Goal: Find specific page/section: Find specific page/section

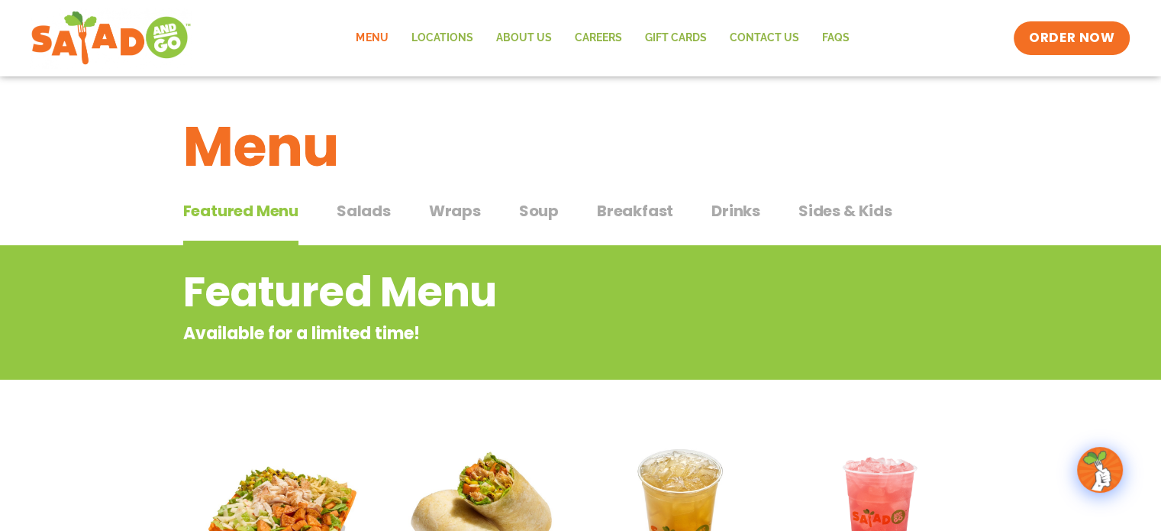
click at [380, 213] on span "Salads" at bounding box center [364, 210] width 54 height 23
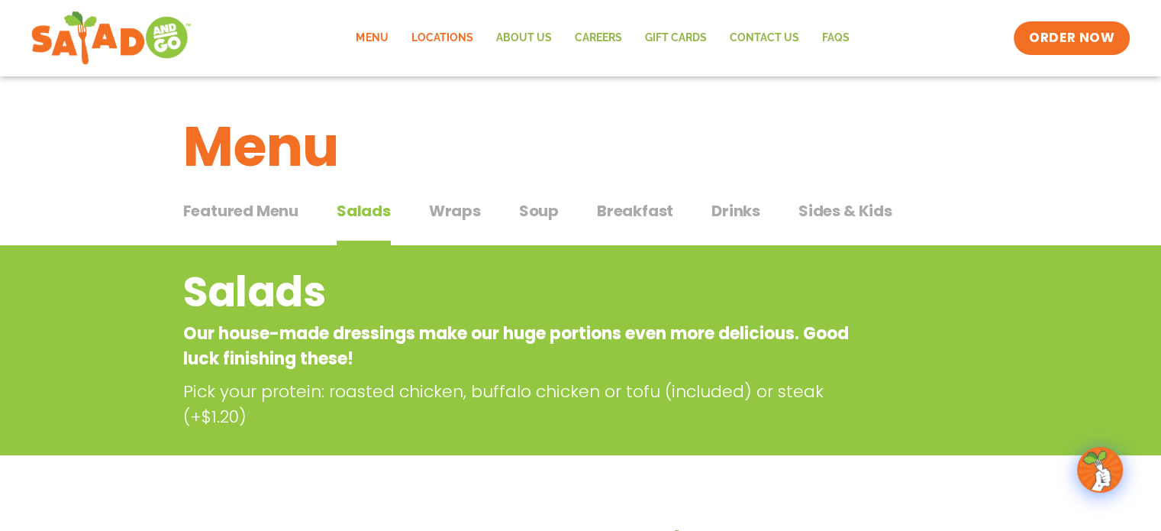
click at [447, 31] on link "Locations" at bounding box center [441, 38] width 85 height 35
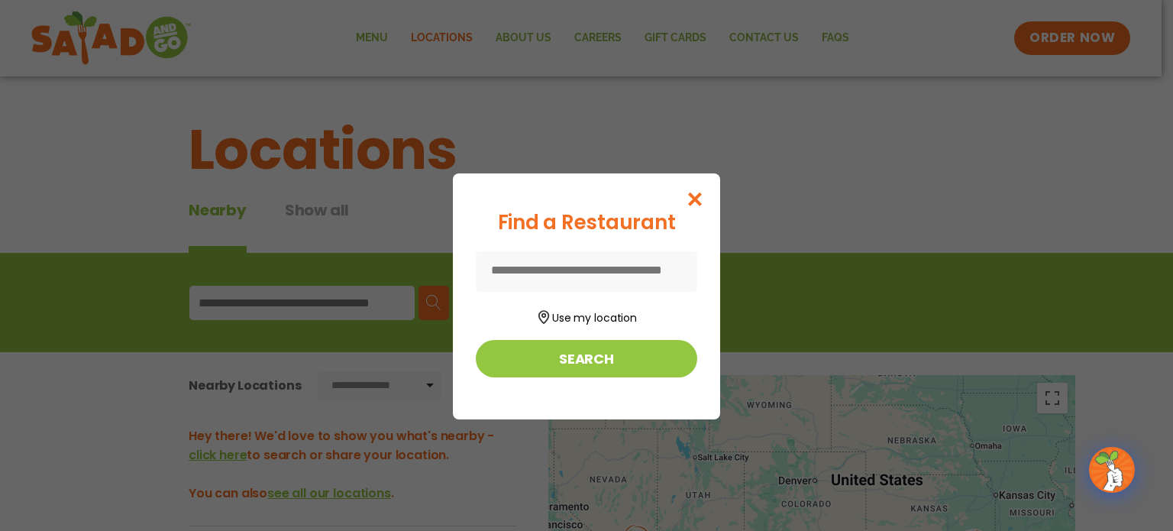
click at [588, 269] on input at bounding box center [586, 271] width 221 height 40
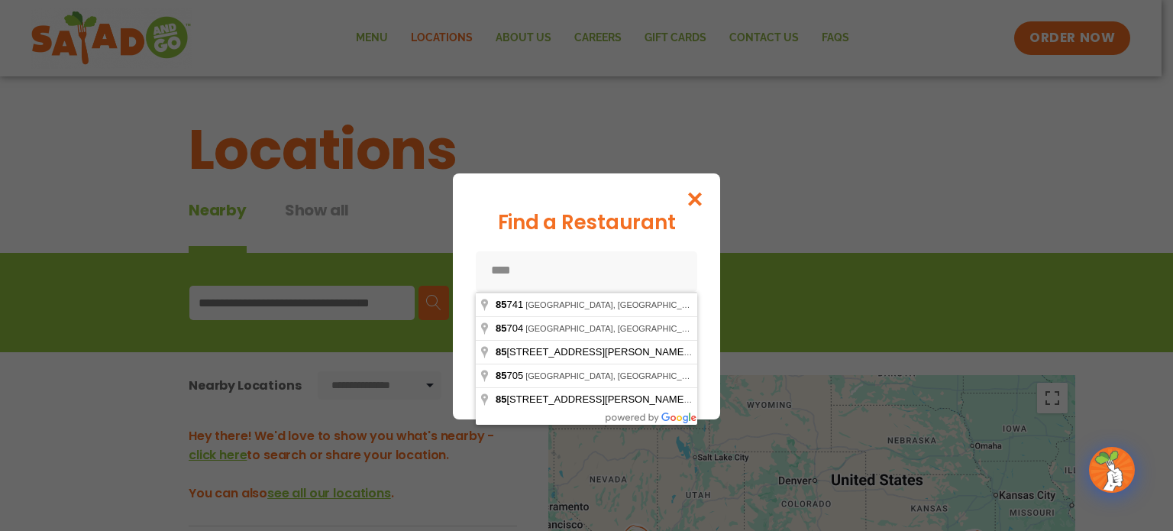
type input "*****"
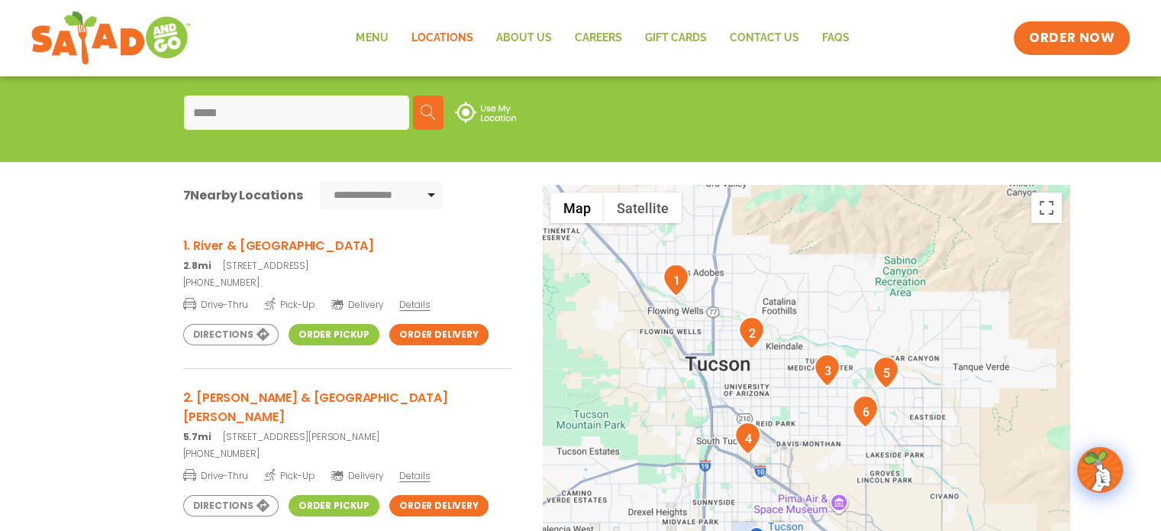
scroll to position [229, 0]
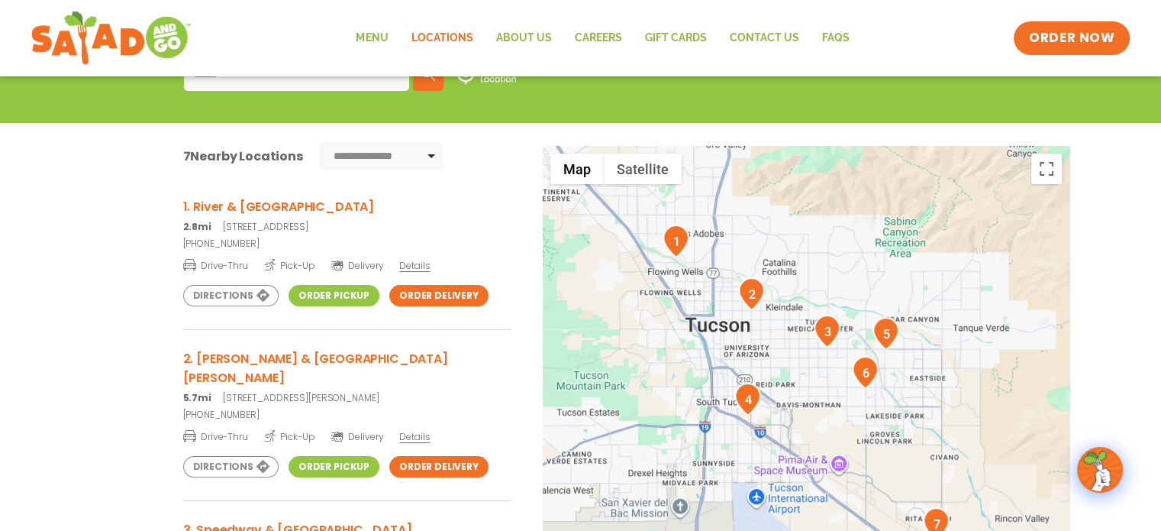
click at [331, 295] on link "Order Pickup" at bounding box center [334, 295] width 91 height 21
